Goal: Find specific page/section: Find specific page/section

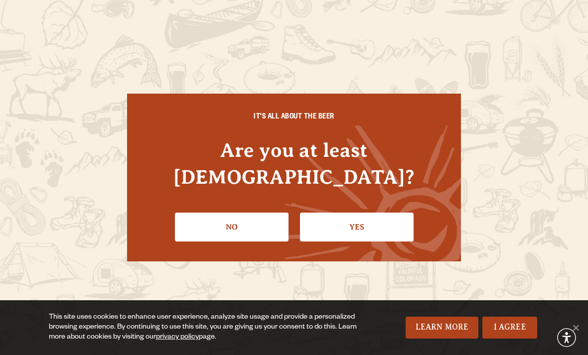
click at [363, 217] on link "Yes" at bounding box center [357, 227] width 114 height 29
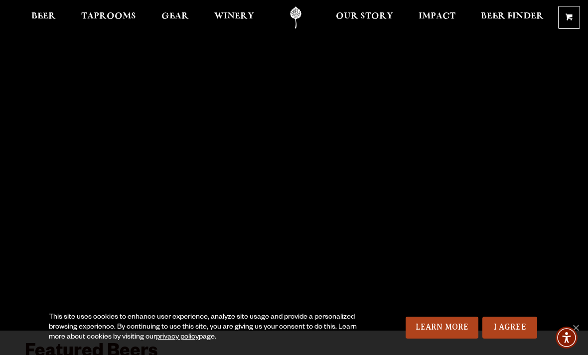
click at [116, 14] on span "Taprooms" at bounding box center [108, 16] width 55 height 8
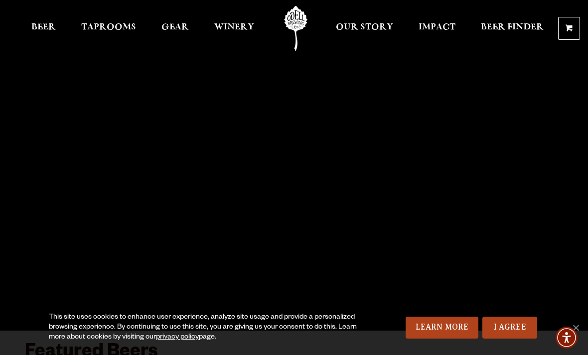
click at [345, 352] on div "This site uses cookies to enhance user experience, analyze site usage and provi…" at bounding box center [294, 328] width 588 height 55
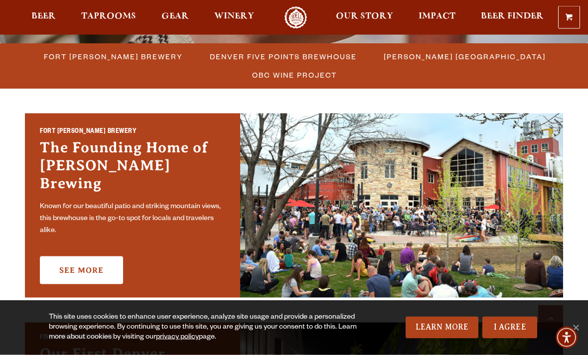
scroll to position [281, 0]
click at [117, 59] on span "Fort [PERSON_NAME] Brewery" at bounding box center [113, 56] width 139 height 14
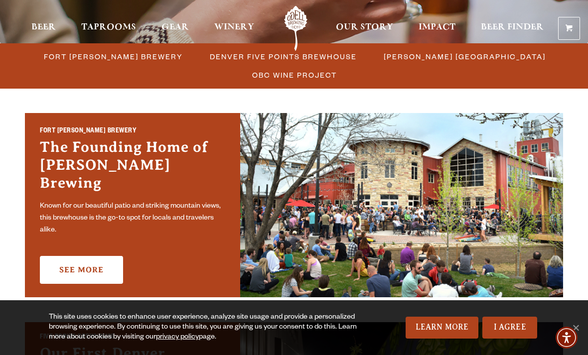
scroll to position [313, 0]
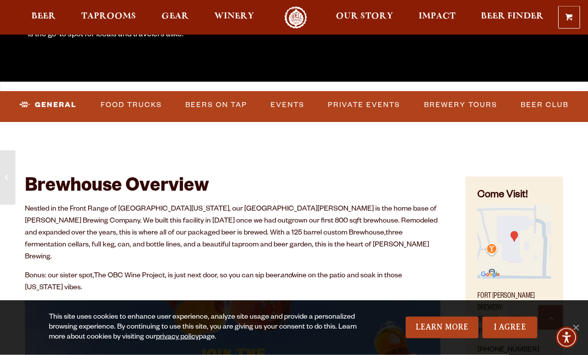
scroll to position [249, 0]
click at [138, 102] on link "Food Trucks" at bounding box center [131, 105] width 69 height 23
click at [140, 107] on link "Food Trucks" at bounding box center [122, 105] width 87 height 23
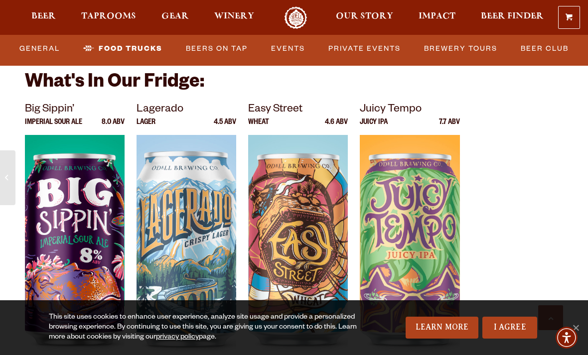
scroll to position [3335, 0]
